Goal: Complete application form

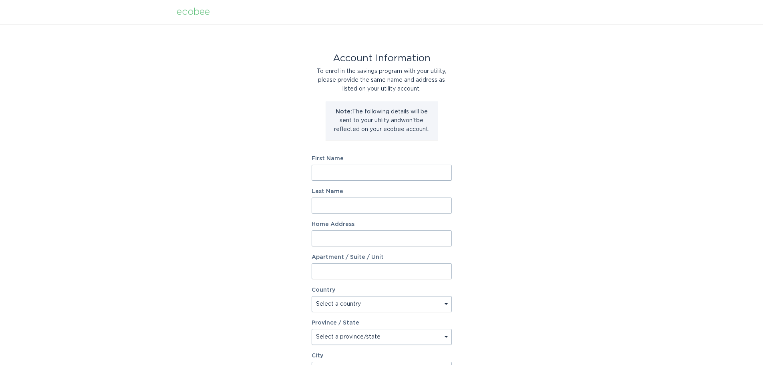
click at [364, 171] on input "First Name" at bounding box center [382, 173] width 140 height 16
type input "[PERSON_NAME]"
type input "[STREET_ADDRESS]"
select select "CA"
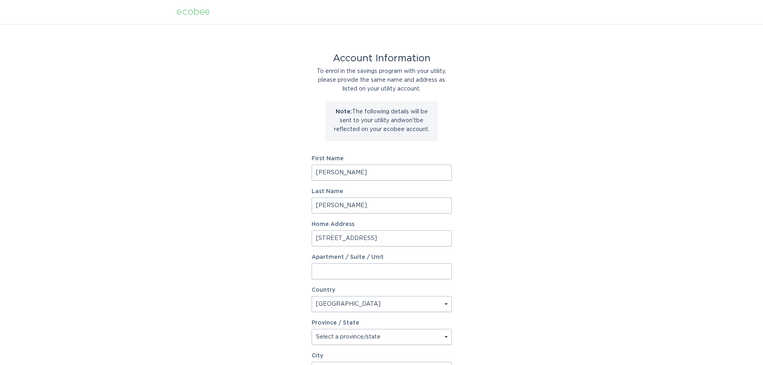
type input "BRADFORD"
type input "L3Z 0E5"
select select "ON"
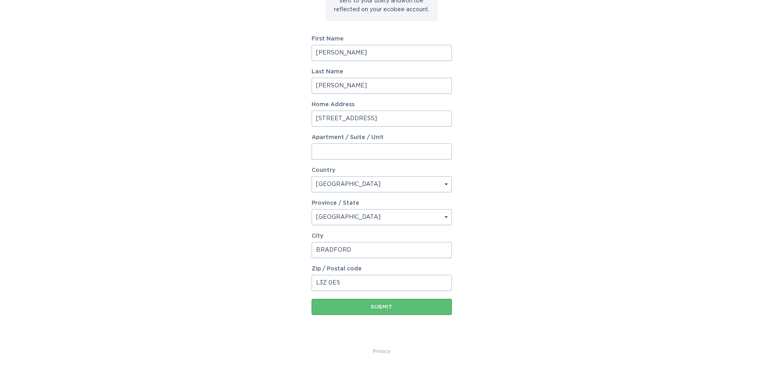
scroll to position [123, 0]
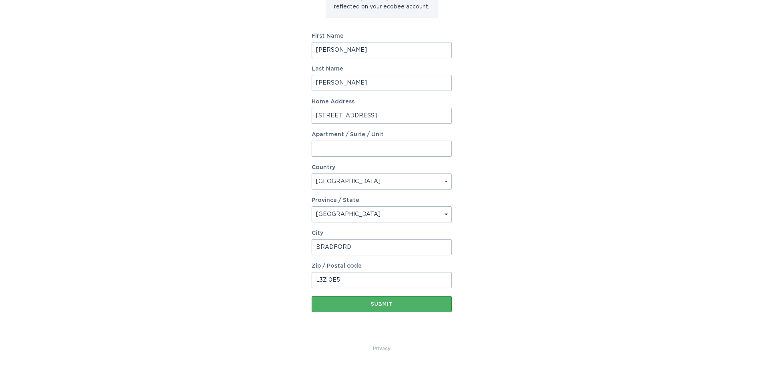
click at [387, 303] on div "Submit" at bounding box center [382, 304] width 132 height 5
